Goal: Information Seeking & Learning: Learn about a topic

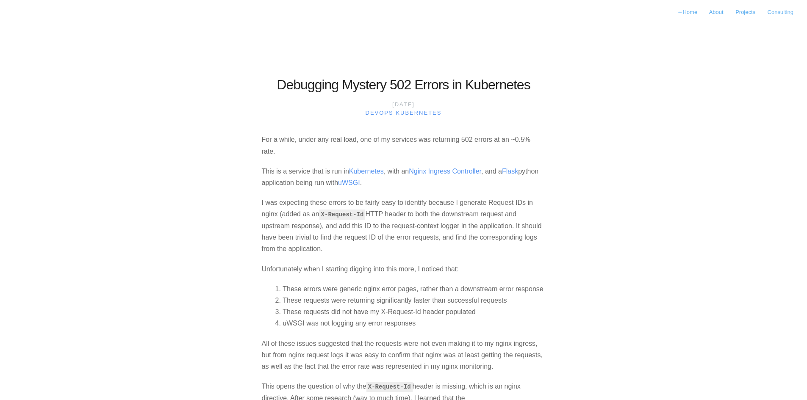
drag, startPoint x: 752, startPoint y: 172, endPoint x: 696, endPoint y: 141, distance: 63.5
click at [696, 141] on body "← Home About Projects Consulting Debugging Mystery 502 Errors in Kubernetes [DA…" at bounding box center [403, 200] width 807 height 400
drag, startPoint x: 111, startPoint y: 151, endPoint x: 685, endPoint y: 130, distance: 574.4
click at [685, 130] on body "← Home About Projects Consulting Debugging Mystery 502 Errors in Kubernetes [DA…" at bounding box center [403, 200] width 807 height 400
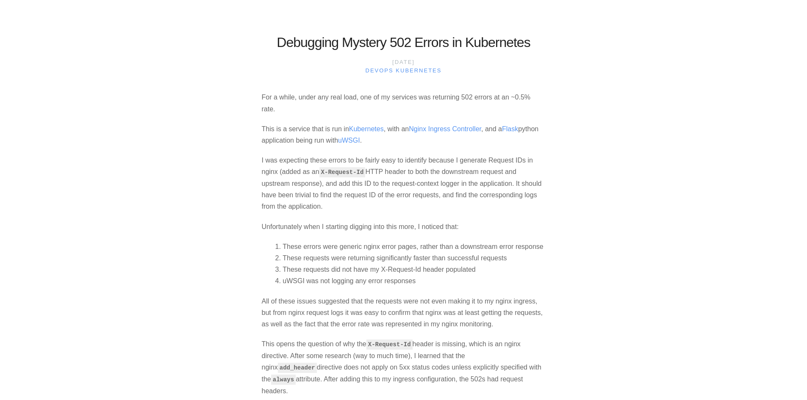
scroll to position [85, 0]
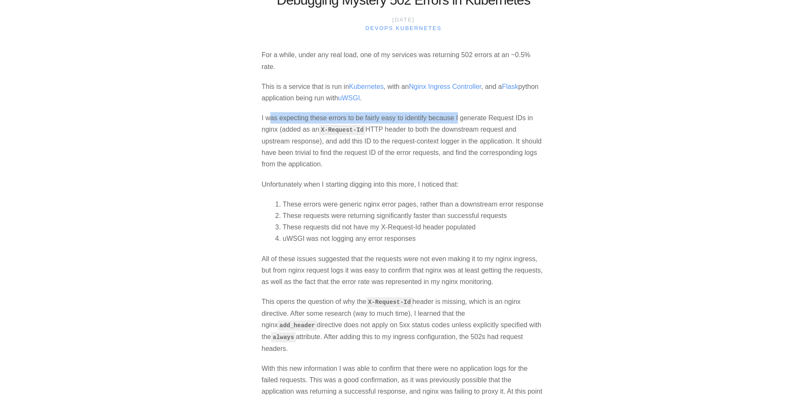
drag, startPoint x: 277, startPoint y: 119, endPoint x: 458, endPoint y: 121, distance: 181.3
click at [458, 121] on p "I was expecting these errors to be fairly easy to identify because I generate R…" at bounding box center [404, 141] width 284 height 58
click at [544, 121] on p "I was expecting these errors to be fairly easy to identify because I generate R…" at bounding box center [404, 141] width 284 height 58
drag, startPoint x: 375, startPoint y: 141, endPoint x: 443, endPoint y: 141, distance: 67.4
click at [443, 141] on p "I was expecting these errors to be fairly easy to identify because I generate R…" at bounding box center [404, 141] width 284 height 58
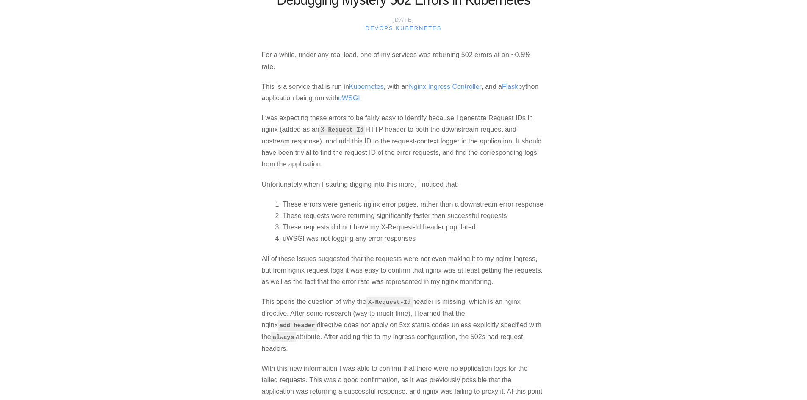
click at [317, 153] on p "I was expecting these errors to be fairly easy to identify because I generate R…" at bounding box center [404, 141] width 284 height 58
drag, startPoint x: 294, startPoint y: 150, endPoint x: 408, endPoint y: 151, distance: 113.1
click at [408, 151] on p "I was expecting these errors to be fairly easy to identify because I generate R…" at bounding box center [404, 141] width 284 height 58
click at [337, 167] on p "I was expecting these errors to be fairly easy to identify because I generate R…" at bounding box center [404, 141] width 284 height 58
drag, startPoint x: 283, startPoint y: 185, endPoint x: 475, endPoint y: 186, distance: 192.8
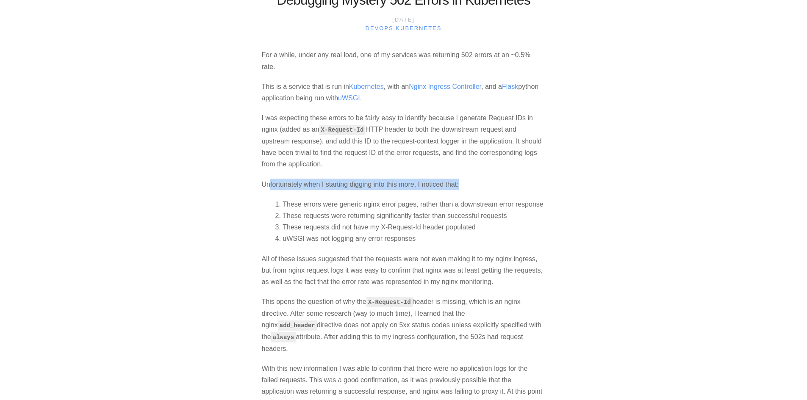
click at [475, 186] on p "Unfortunately when I starting digging into this more, I noticed that:" at bounding box center [404, 184] width 284 height 11
click at [197, 195] on body "← Home About Projects Consulting Debugging Mystery 502 Errors in Kubernetes [DA…" at bounding box center [403, 115] width 807 height 400
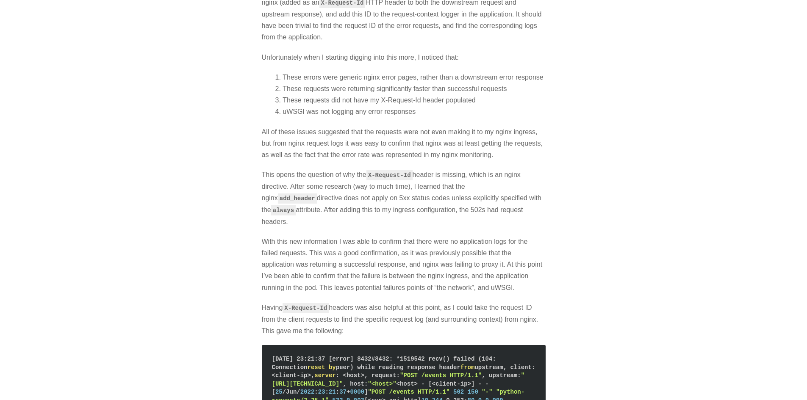
scroll to position [254, 0]
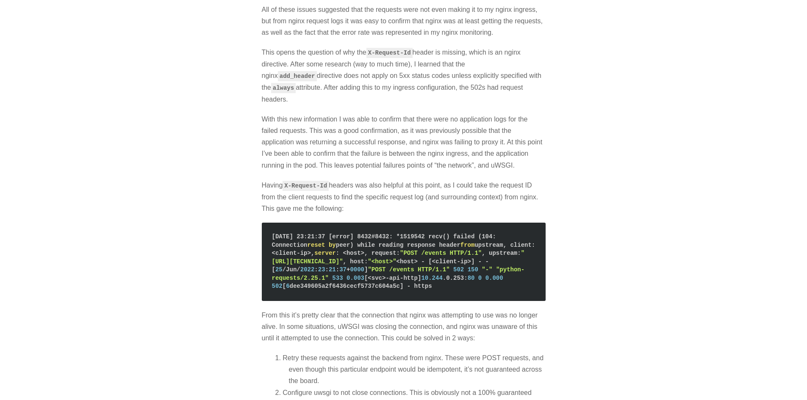
scroll to position [337, 0]
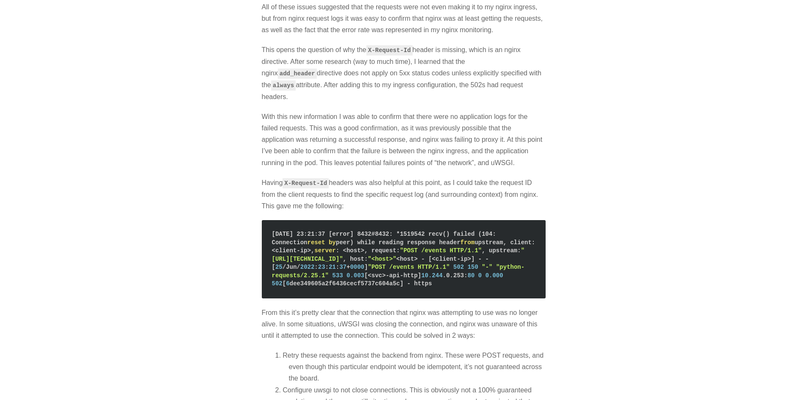
drag, startPoint x: 221, startPoint y: 204, endPoint x: 145, endPoint y: 153, distance: 91.8
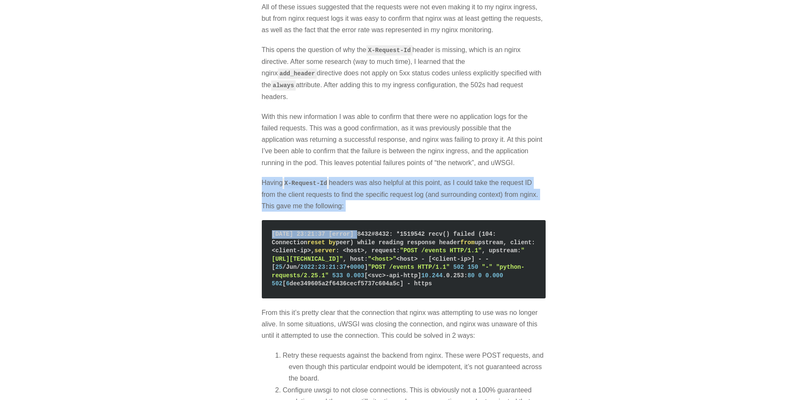
drag, startPoint x: 262, startPoint y: 170, endPoint x: 355, endPoint y: 205, distance: 99.5
click at [357, 204] on section "For a while, under any real load, one of my services was returning 502 errors a…" at bounding box center [404, 201] width 284 height 809
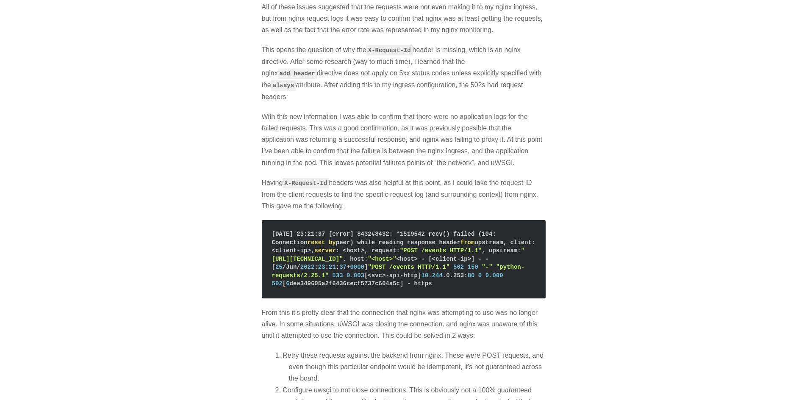
click at [385, 239] on span "reset by peer) while reading response header from upstream, client: <client-ip>…" at bounding box center [405, 263] width 267 height 48
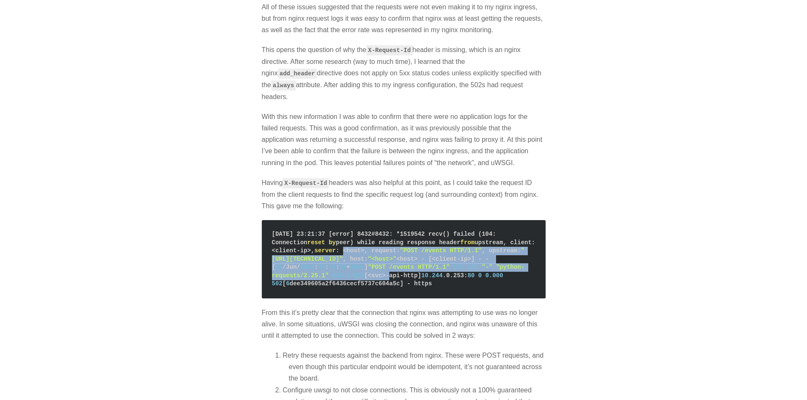
drag, startPoint x: 374, startPoint y: 238, endPoint x: 499, endPoint y: 266, distance: 127.4
click at [496, 266] on span "reset by peer) while reading response header from upstream, client: <client-ip>…" at bounding box center [405, 263] width 267 height 48
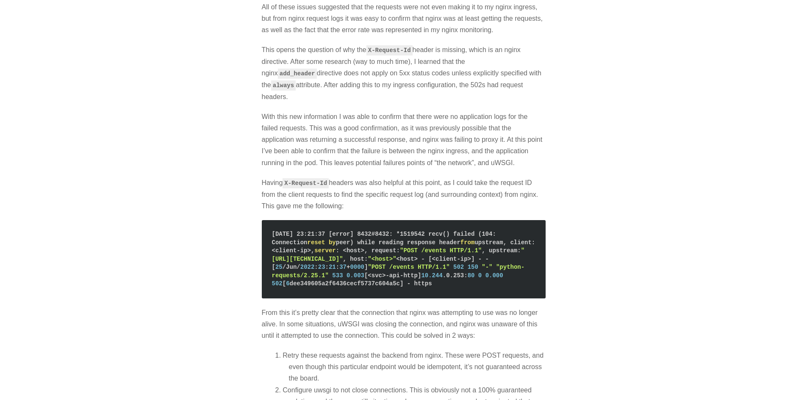
click at [537, 274] on pre "[DATE] 23:21:37 [error] 8432#8432: *1519542 recv() failed (104: Connection rese…" at bounding box center [404, 259] width 284 height 78
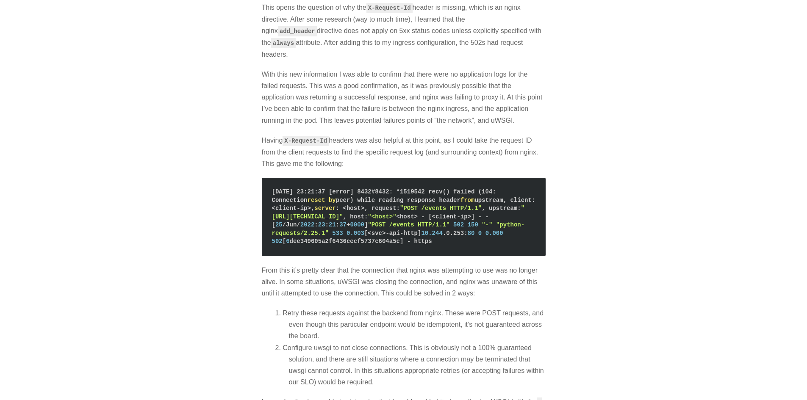
drag, startPoint x: 174, startPoint y: 240, endPoint x: 155, endPoint y: 237, distance: 18.9
drag, startPoint x: 281, startPoint y: 269, endPoint x: 466, endPoint y: 273, distance: 185.6
click at [466, 273] on p "From this it’s pretty clear that the connection that nginx was attempting to us…" at bounding box center [404, 282] width 284 height 35
click at [474, 270] on p "From this it’s pretty clear that the connection that nginx was attempting to us…" at bounding box center [404, 282] width 284 height 35
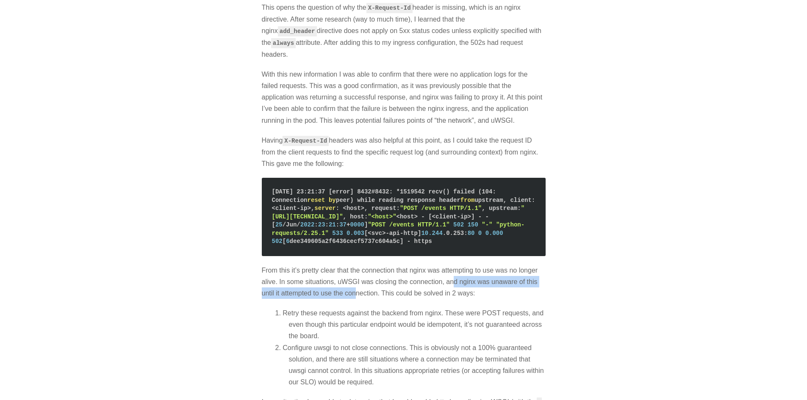
drag, startPoint x: 454, startPoint y: 272, endPoint x: 356, endPoint y: 277, distance: 98.4
click at [356, 277] on p "From this it’s pretty clear that the connection that nginx was attempting to us…" at bounding box center [404, 282] width 284 height 35
click at [468, 282] on p "From this it’s pretty clear that the connection that nginx was attempting to us…" at bounding box center [404, 282] width 284 height 35
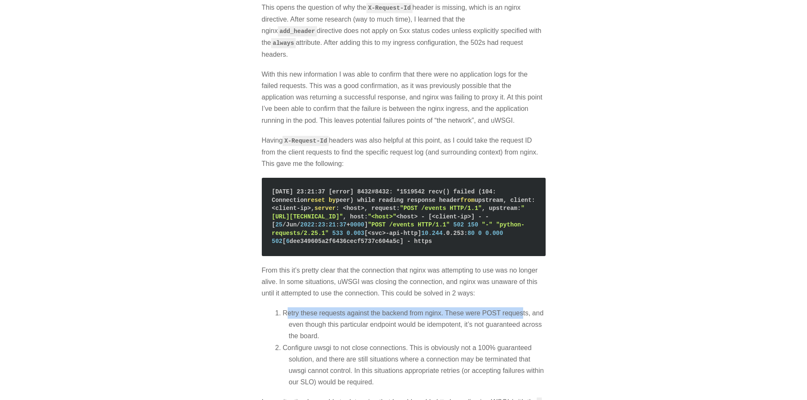
drag, startPoint x: 286, startPoint y: 301, endPoint x: 524, endPoint y: 303, distance: 238.5
click at [523, 308] on li "Retry these requests against the backend from nginx. These were POST requests, …" at bounding box center [417, 325] width 257 height 35
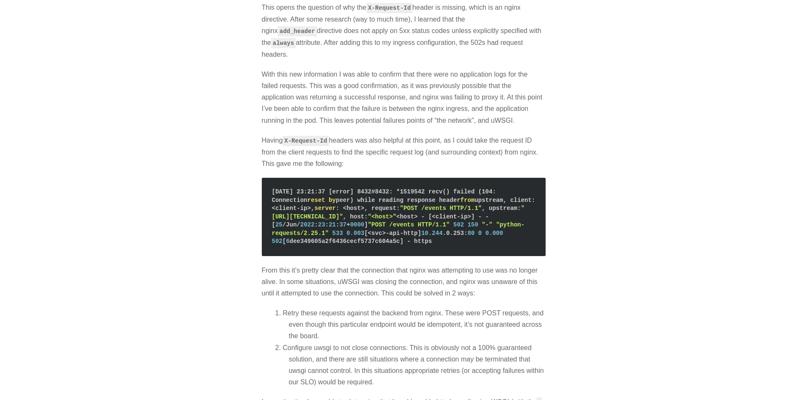
click at [475, 308] on li "Retry these requests against the backend from nginx. These were POST requests, …" at bounding box center [417, 325] width 257 height 35
drag, startPoint x: 307, startPoint y: 311, endPoint x: 405, endPoint y: 311, distance: 98.3
click at [405, 311] on li "Retry these requests against the backend from nginx. These were POST requests, …" at bounding box center [417, 325] width 257 height 35
click at [532, 313] on li "Retry these requests against the backend from nginx. These were POST requests, …" at bounding box center [417, 325] width 257 height 35
drag, startPoint x: 281, startPoint y: 337, endPoint x: 477, endPoint y: 337, distance: 195.7
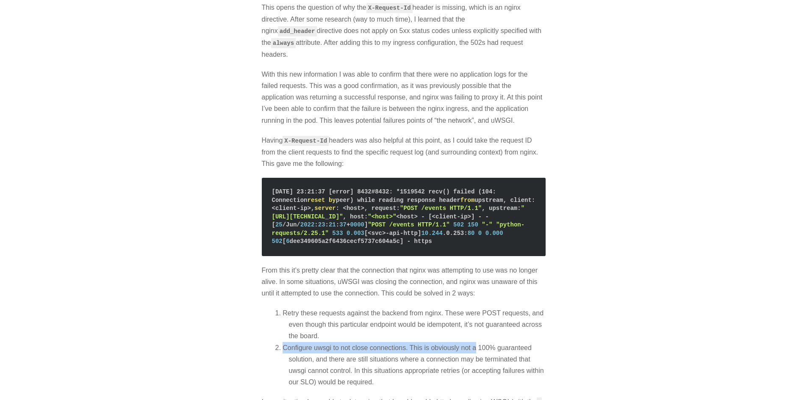
click at [476, 342] on li "Configure uwsgi to not close connections. This is obviously not a 100% guarante…" at bounding box center [417, 365] width 257 height 46
click at [540, 328] on li "Retry these requests against the backend from nginx. These were POST requests, …" at bounding box center [417, 325] width 257 height 35
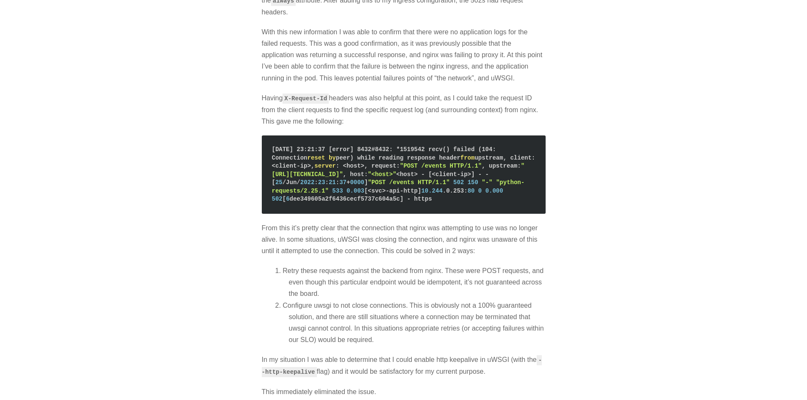
scroll to position [464, 0]
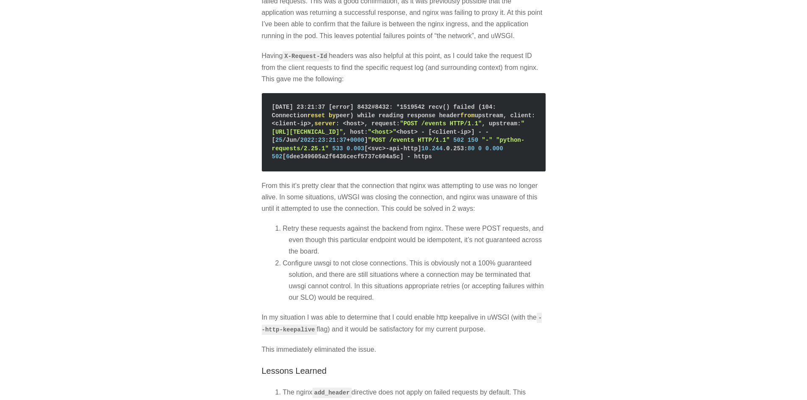
click at [378, 312] on p "In my situation I was able to determine that I could enable http keepalive in u…" at bounding box center [404, 324] width 284 height 24
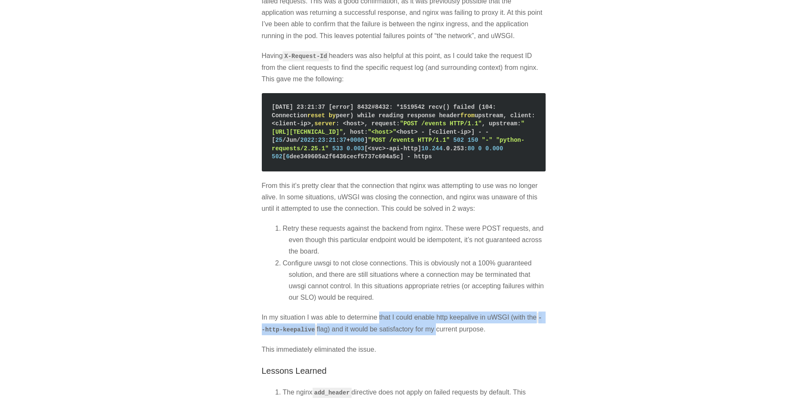
drag, startPoint x: 378, startPoint y: 306, endPoint x: 427, endPoint y: 316, distance: 49.3
click at [427, 316] on p "In my situation I was able to determine that I could enable http keepalive in u…" at bounding box center [404, 324] width 284 height 24
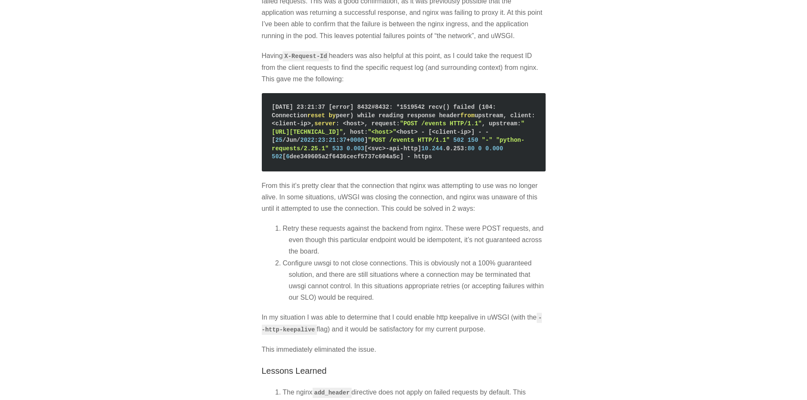
click at [501, 344] on p "This immediately eliminated the issue." at bounding box center [404, 349] width 284 height 11
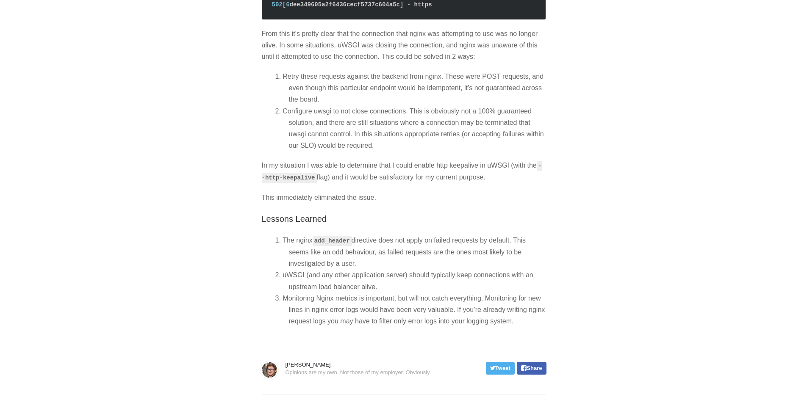
scroll to position [618, 0]
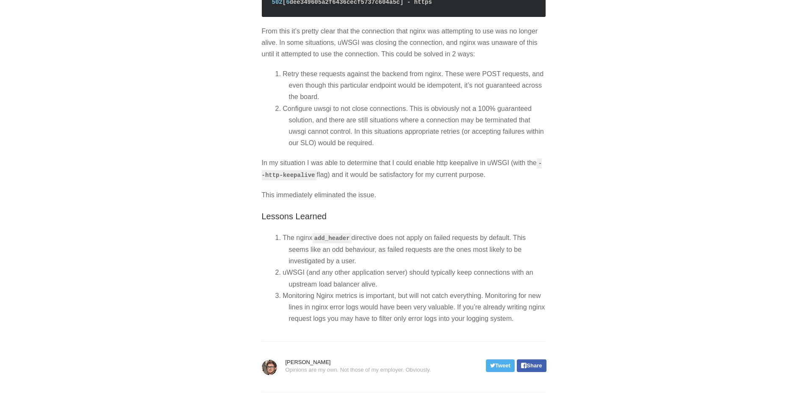
drag, startPoint x: 672, startPoint y: 243, endPoint x: 637, endPoint y: 244, distance: 35.6
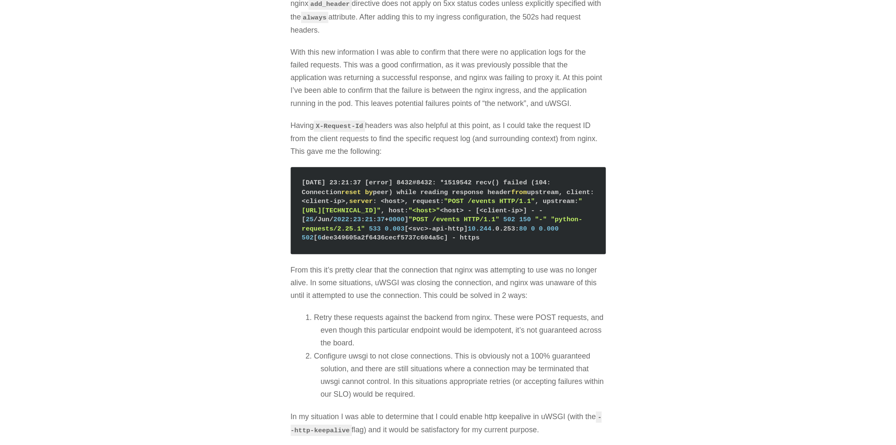
scroll to position [364, 0]
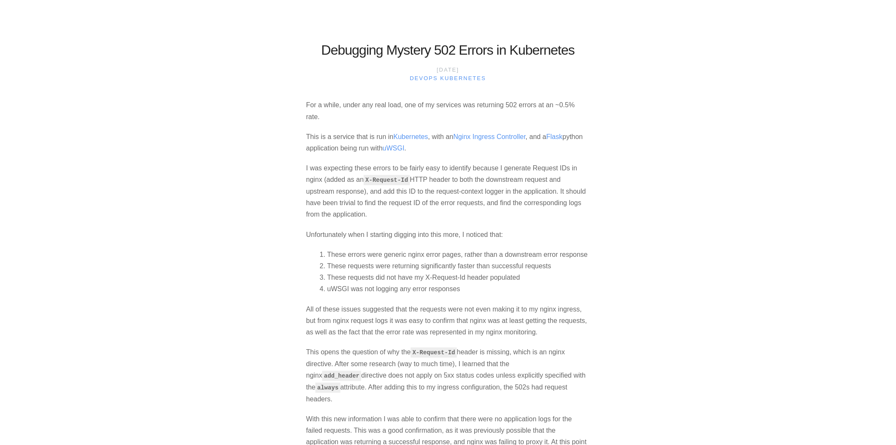
scroll to position [0, 0]
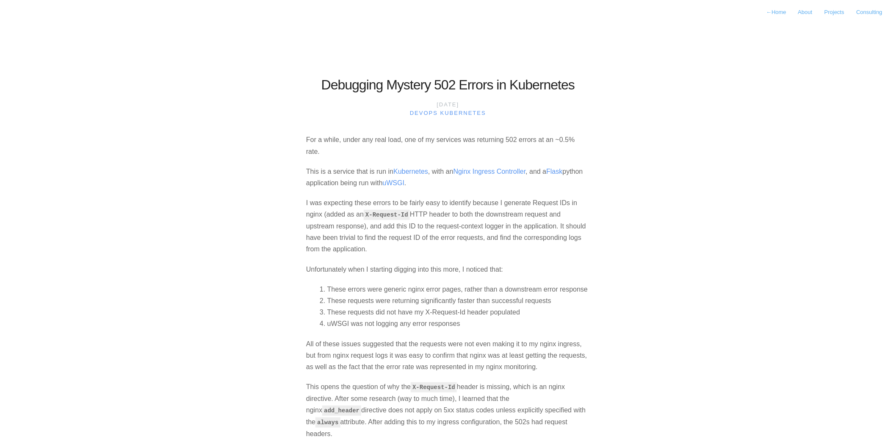
click at [236, 183] on body "← Home About Projects Consulting Debugging Mystery 502 Errors in Kubernetes [DA…" at bounding box center [448, 222] width 896 height 445
click at [202, 156] on body "← Home About Projects Consulting Debugging Mystery 502 Errors in Kubernetes [DA…" at bounding box center [448, 222] width 896 height 445
click at [156, 199] on body "← Home About Projects Consulting Debugging Mystery 502 Errors in Kubernetes [DA…" at bounding box center [448, 222] width 896 height 445
drag, startPoint x: 488, startPoint y: 213, endPoint x: 543, endPoint y: 215, distance: 54.7
click at [543, 215] on p "I was expecting these errors to be fairly easy to identify because I generate R…" at bounding box center [448, 226] width 284 height 58
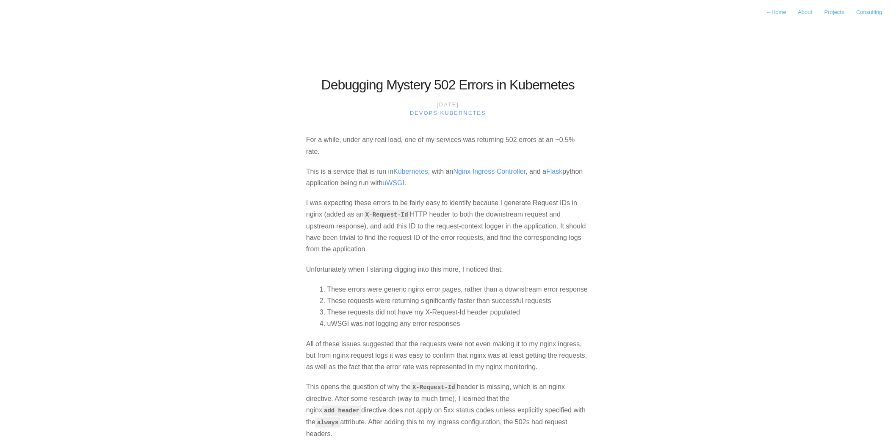
click at [359, 225] on p "I was expecting these errors to be fairly easy to identify because I generate R…" at bounding box center [448, 226] width 284 height 58
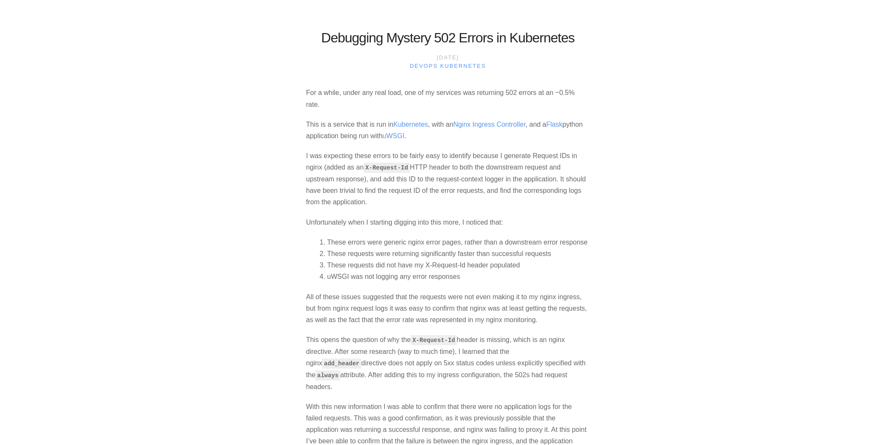
click at [317, 247] on ol "These errors were generic nginx error pages, rather than a downstream error res…" at bounding box center [448, 259] width 284 height 46
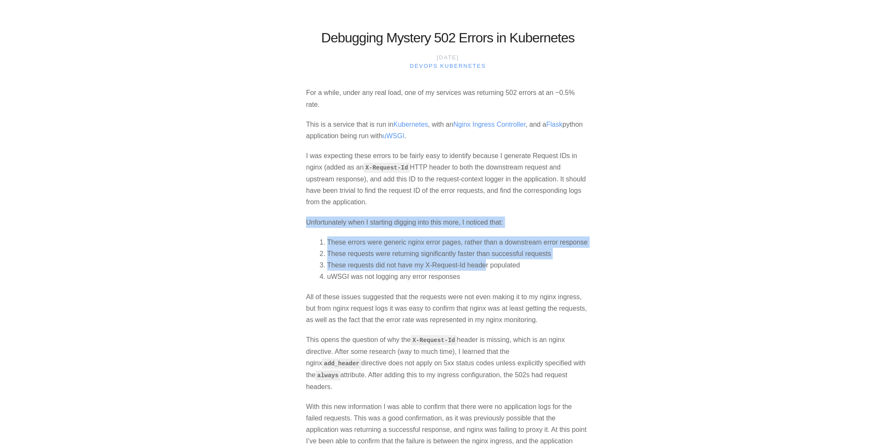
drag, startPoint x: 304, startPoint y: 221, endPoint x: 485, endPoint y: 260, distance: 184.9
click at [429, 248] on li "These requests were returning significantly faster than successful requests" at bounding box center [461, 253] width 257 height 11
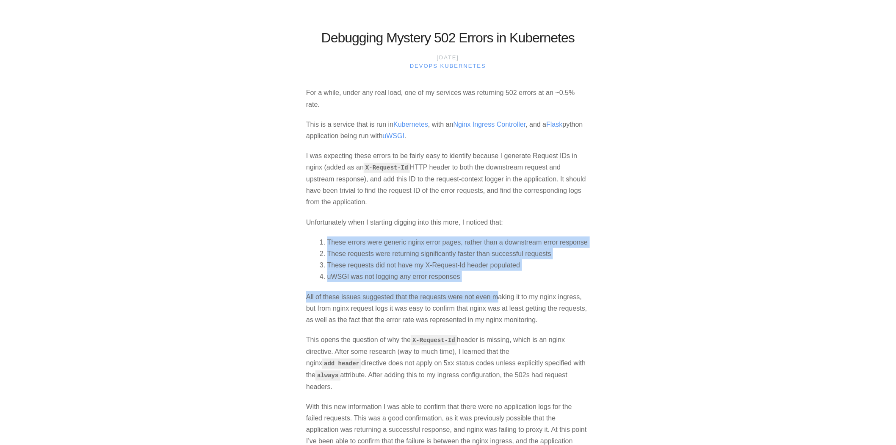
drag, startPoint x: 328, startPoint y: 240, endPoint x: 496, endPoint y: 284, distance: 173.7
click at [283, 255] on body "← Home About Projects Consulting Debugging Mystery 502 Errors in Kubernetes [DA…" at bounding box center [448, 175] width 896 height 445
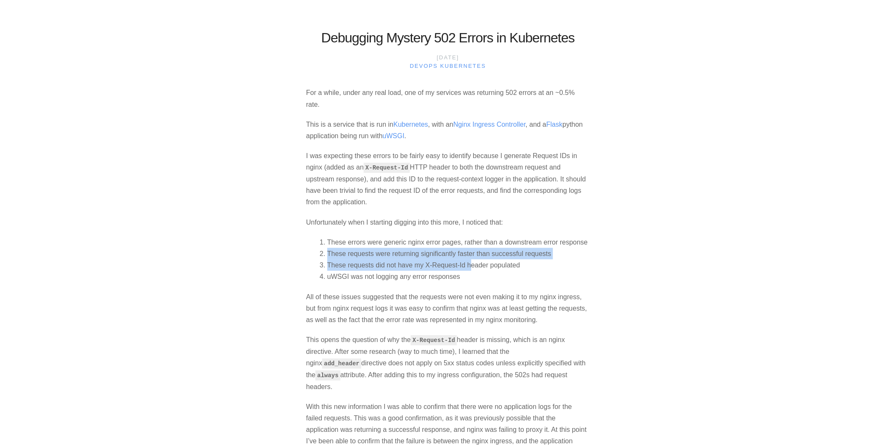
drag, startPoint x: 324, startPoint y: 257, endPoint x: 499, endPoint y: 265, distance: 175.2
click at [490, 264] on ol "These errors were generic nginx error pages, rather than a downstream error res…" at bounding box center [448, 259] width 284 height 46
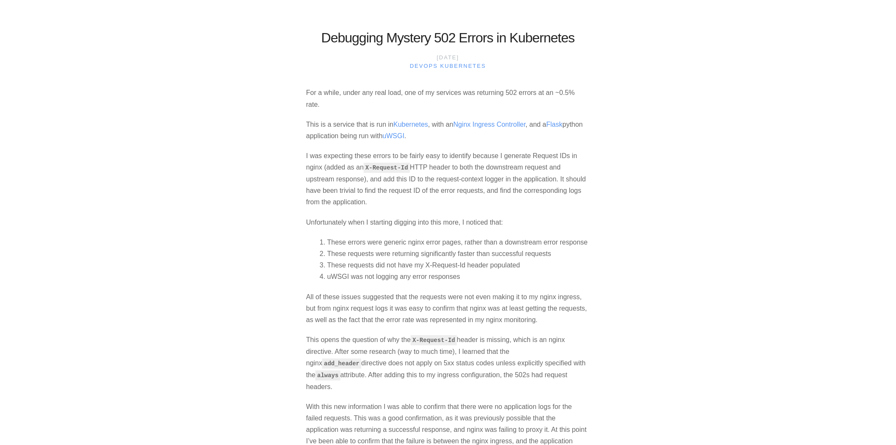
click at [523, 266] on li "These requests did not have my X-Request-Id header populated" at bounding box center [461, 264] width 257 height 11
click at [231, 238] on body "← Home About Projects Consulting Debugging Mystery 502 Errors in Kubernetes [DA…" at bounding box center [448, 175] width 896 height 445
drag, startPoint x: 186, startPoint y: 164, endPoint x: 150, endPoint y: 175, distance: 37.4
click at [150, 175] on body "← Home About Projects Consulting Debugging Mystery 502 Errors in Kubernetes [DA…" at bounding box center [448, 175] width 896 height 445
click at [154, 171] on body "← Home About Projects Consulting Debugging Mystery 502 Errors in Kubernetes [DA…" at bounding box center [448, 175] width 896 height 445
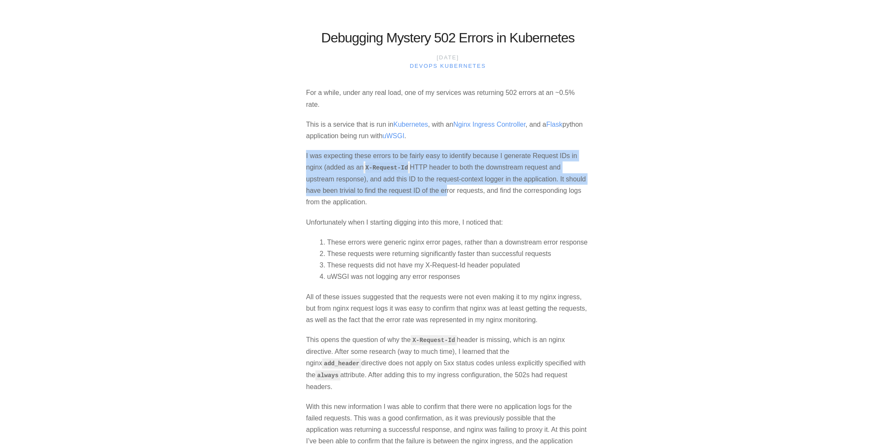
drag, startPoint x: 307, startPoint y: 152, endPoint x: 445, endPoint y: 195, distance: 144.7
click at [445, 195] on p "I was expecting these errors to be fairly easy to identify because I generate R…" at bounding box center [448, 179] width 284 height 58
click at [615, 172] on body "← Home About Projects Consulting Debugging Mystery 502 Errors in Kubernetes [DA…" at bounding box center [448, 175] width 896 height 445
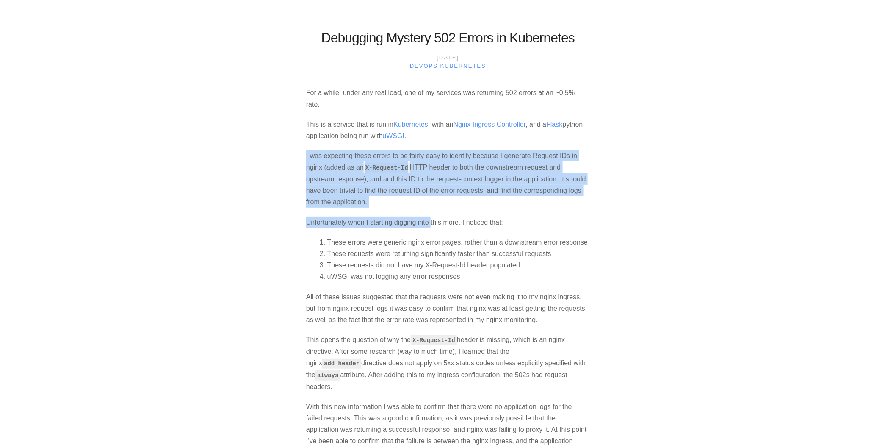
drag, startPoint x: 422, startPoint y: 219, endPoint x: 239, endPoint y: 157, distance: 193.0
click at [239, 157] on body "← Home About Projects Consulting Debugging Mystery 502 Errors in Kubernetes [DA…" at bounding box center [448, 175] width 896 height 445
click at [205, 154] on body "← Home About Projects Consulting Debugging Mystery 502 Errors in Kubernetes [DA…" at bounding box center [448, 175] width 896 height 445
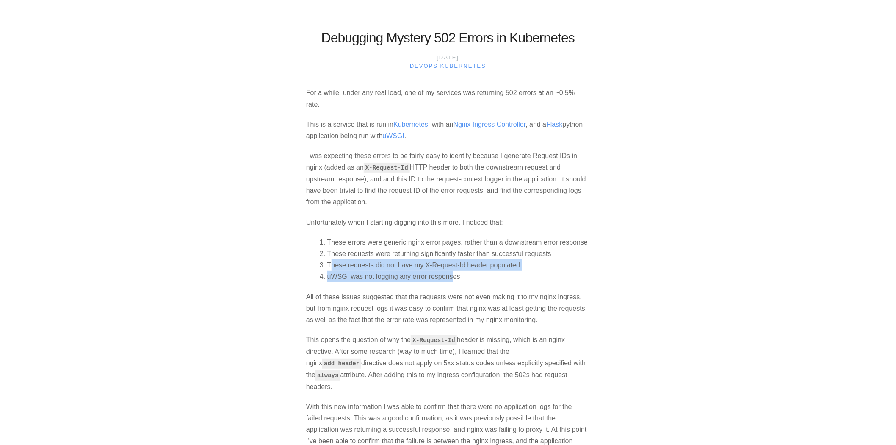
drag, startPoint x: 333, startPoint y: 268, endPoint x: 452, endPoint y: 277, distance: 120.3
click at [452, 277] on ol "These errors were generic nginx error pages, rather than a downstream error res…" at bounding box center [448, 259] width 284 height 46
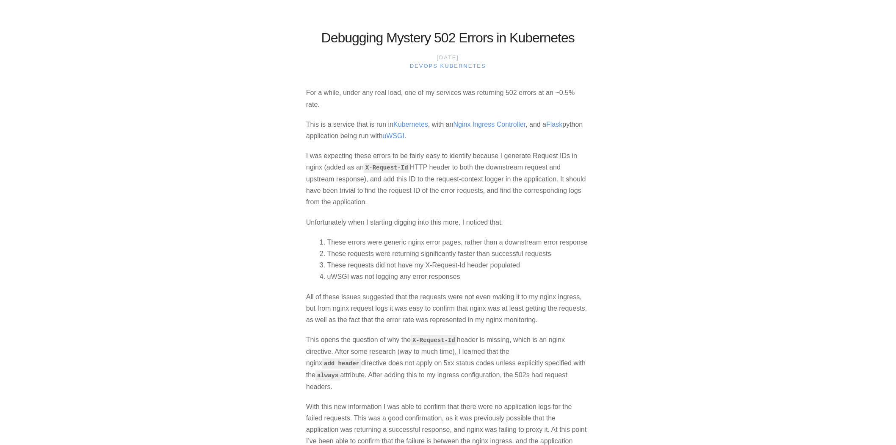
click at [460, 273] on li "uWSGI was not logging any error responses" at bounding box center [461, 276] width 257 height 11
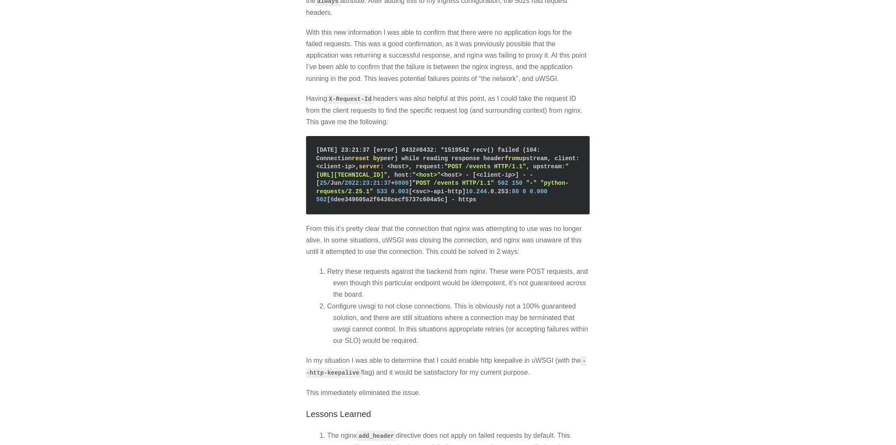
scroll to position [422, 0]
drag, startPoint x: 312, startPoint y: 214, endPoint x: 348, endPoint y: 223, distance: 37.7
click at [348, 223] on p "From this it’s pretty clear that the connection that nginx was attempting to us…" at bounding box center [448, 239] width 284 height 35
click at [293, 263] on section "Debugging Mystery 502 Errors in Kubernetes [DATE] devops Kubernetes For a while…" at bounding box center [448, 314] width 318 height 1438
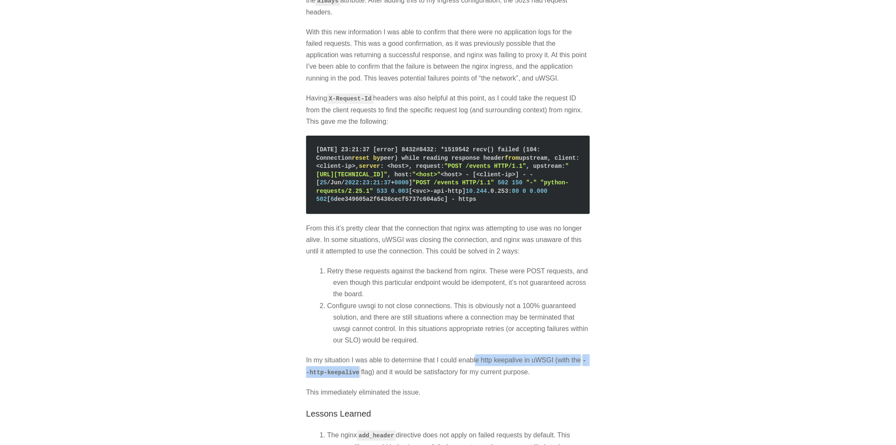
drag, startPoint x: 361, startPoint y: 356, endPoint x: 476, endPoint y: 352, distance: 115.7
click at [476, 354] on p "In my situation I was able to determine that I could enable http keepalive in u…" at bounding box center [448, 366] width 284 height 24
click at [520, 357] on p "In my situation I was able to determine that I could enable http keepalive in u…" at bounding box center [448, 366] width 284 height 24
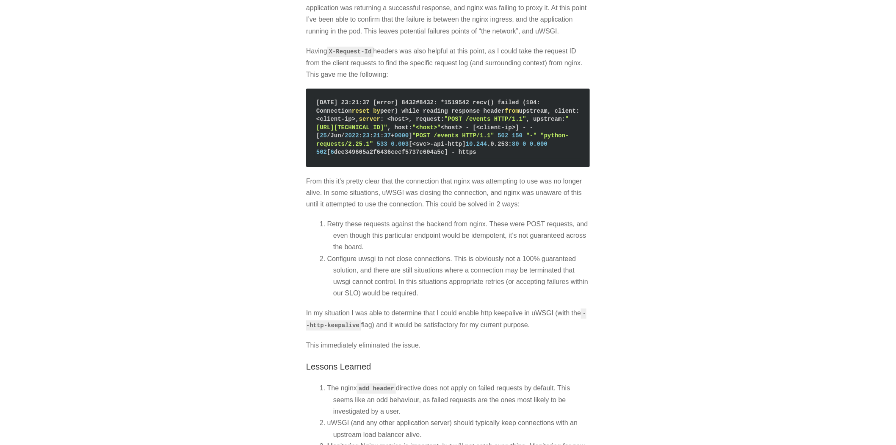
scroll to position [516, 0]
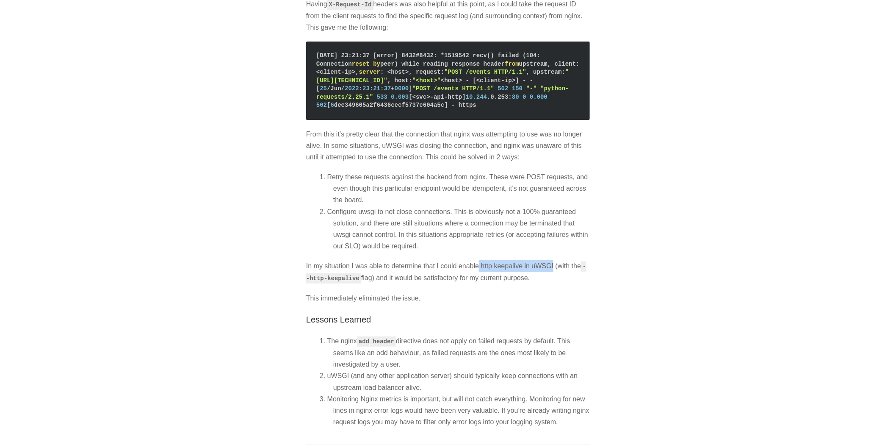
drag, startPoint x: 495, startPoint y: 259, endPoint x: 553, endPoint y: 251, distance: 59.0
click at [553, 260] on p "In my situation I was able to determine that I could enable http keepalive in u…" at bounding box center [448, 272] width 284 height 24
copy p "http keepalive in uWSGI"
